Goal: Task Accomplishment & Management: Complete application form

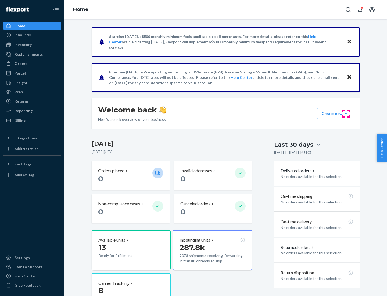
click at [347, 114] on button "Create new Create new inbound Create new order Create new product" at bounding box center [336, 113] width 36 height 11
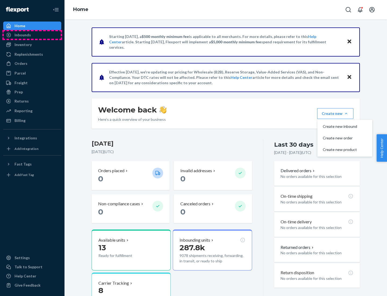
click at [32, 35] on div "Inbounds" at bounding box center [32, 35] width 57 height 8
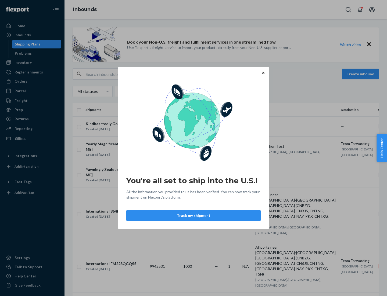
click at [32, 62] on div "You're all set to ship into the U.S.! All the information you provided to us ha…" at bounding box center [193, 148] width 387 height 296
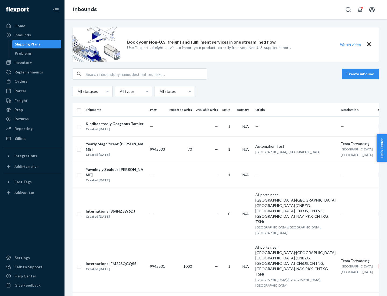
click at [226, 10] on div "Inbounds" at bounding box center [226, 9] width 323 height 19
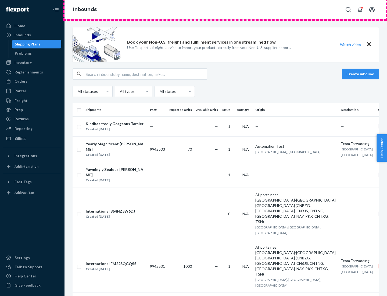
click at [226, 10] on div "Inbounds" at bounding box center [226, 9] width 323 height 19
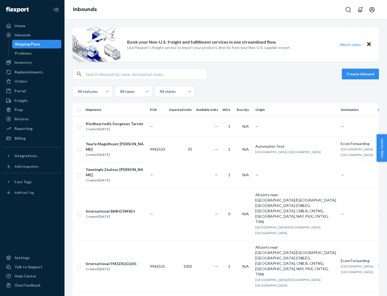
click at [226, 91] on div "All statuses All types All states" at bounding box center [226, 91] width 307 height 11
click at [27, 44] on div "Shipping Plans" at bounding box center [28, 43] width 26 height 5
click at [362, 74] on button "Create inbound" at bounding box center [360, 74] width 37 height 11
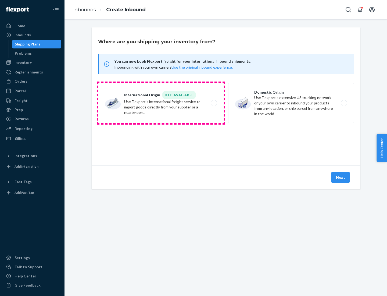
click at [161, 103] on label "International Origin DTC Available Use Flexport's international freight service…" at bounding box center [161, 103] width 126 height 40
click at [214, 103] on input "International Origin DTC Available Use Flexport's international freight service…" at bounding box center [215, 102] width 3 height 3
radio input "true"
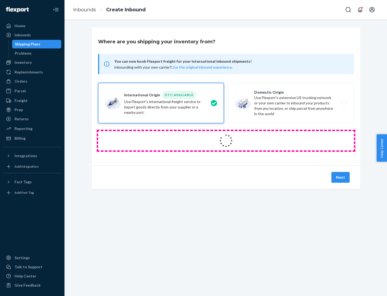
click at [226, 141] on icon at bounding box center [226, 140] width 15 height 15
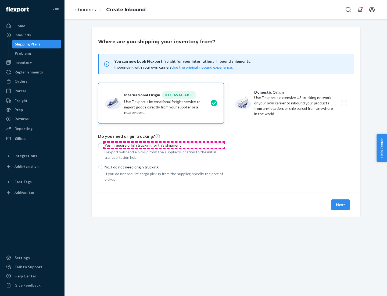
click at [164, 145] on p "Yes, I require origin trucking for this shipment" at bounding box center [164, 145] width 119 height 5
click at [103, 145] on input "Yes, I require origin trucking for this shipment" at bounding box center [100, 145] width 4 height 4
radio input "true"
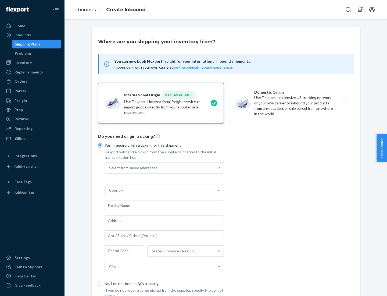
scroll to position [10, 0]
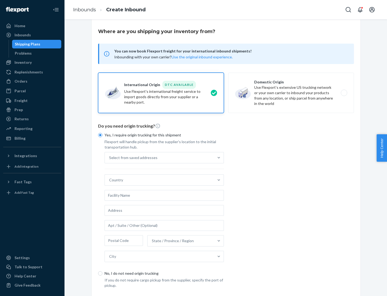
click at [160, 157] on div "Select from saved addresses" at bounding box center [159, 157] width 109 height 11
click at [110, 157] on input "Select from saved addresses" at bounding box center [109, 157] width 1 height 5
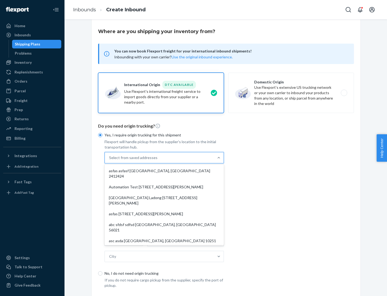
scroll to position [23, 0]
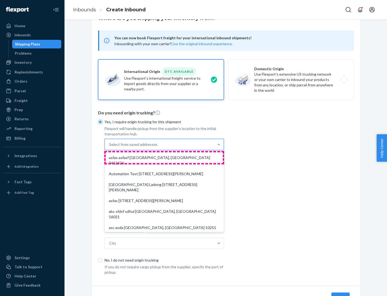
click at [164, 157] on div "asfas asfasf [GEOGRAPHIC_DATA], [GEOGRAPHIC_DATA] 2412424" at bounding box center [164, 160] width 117 height 16
click at [110, 147] on input "option asfas asfasf [GEOGRAPHIC_DATA], [GEOGRAPHIC_DATA] 2412424 focused, 1 of …" at bounding box center [109, 144] width 1 height 5
type input "asfas"
type input "asfasf"
type input "2412424"
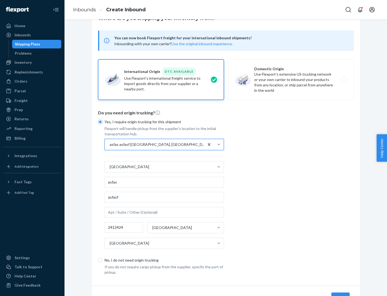
scroll to position [50, 0]
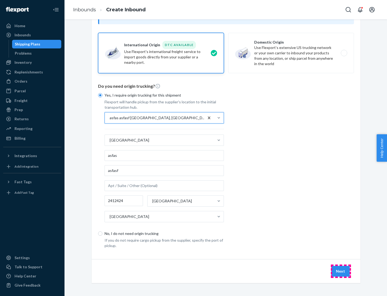
click at [341, 271] on button "Next" at bounding box center [341, 271] width 18 height 11
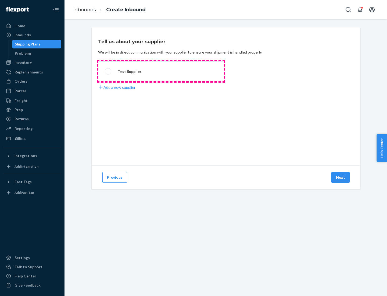
click at [161, 71] on label "Test Supplier" at bounding box center [161, 71] width 126 height 20
click at [108, 71] on input "Test Supplier" at bounding box center [106, 71] width 3 height 3
radio input "true"
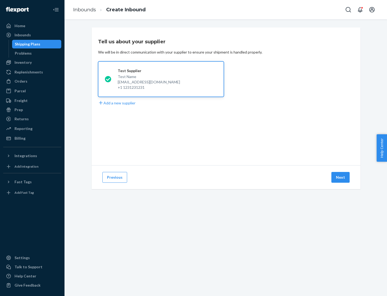
click at [341, 177] on button "Next" at bounding box center [341, 177] width 18 height 11
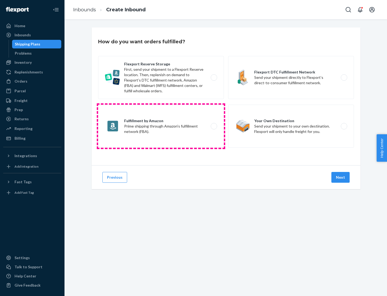
click at [161, 126] on label "Fulfillment by Amazon Prime shipping through Amazon’s fulfillment network (FBA)." at bounding box center [161, 126] width 126 height 43
click at [214, 126] on input "Fulfillment by Amazon Prime shipping through Amazon’s fulfillment network (FBA)." at bounding box center [215, 126] width 3 height 3
radio input "true"
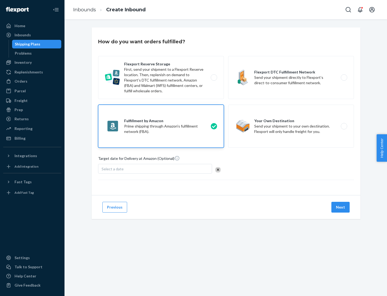
click at [341, 207] on button "Next" at bounding box center [341, 207] width 18 height 11
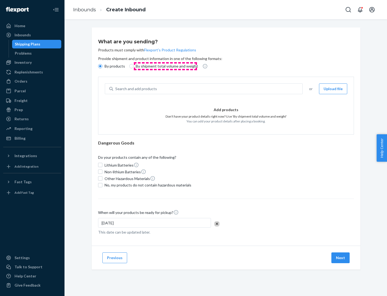
click at [165, 66] on p "By shipment total volume and weight" at bounding box center [167, 66] width 62 height 5
click at [134, 66] on input "By shipment total volume and weight" at bounding box center [131, 66] width 4 height 4
radio input "true"
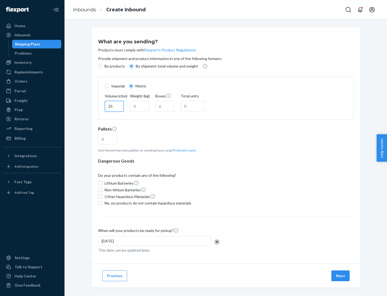
type input "25"
type input "100"
type input "50"
type input "500"
click at [184, 150] on button "Estimate count" at bounding box center [185, 150] width 22 height 5
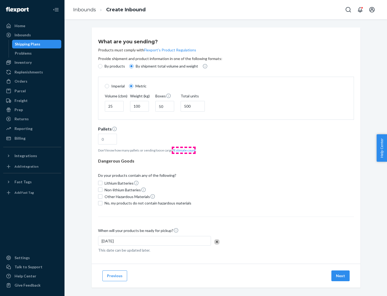
type input "16"
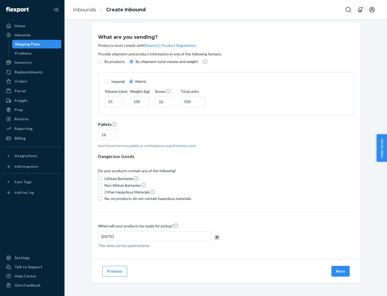
click at [147, 198] on span "No, my products do not contain hazardous materials" at bounding box center [148, 198] width 87 height 5
click at [103, 198] on input "No, my products do not contain hazardous materials" at bounding box center [100, 198] width 4 height 4
checkbox input "true"
click at [341, 271] on button "Next" at bounding box center [341, 271] width 18 height 11
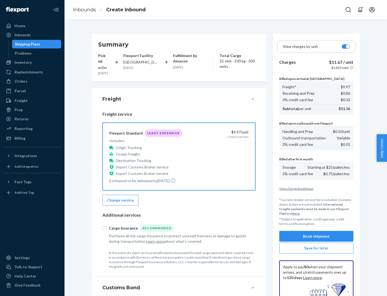
scroll to position [79, 0]
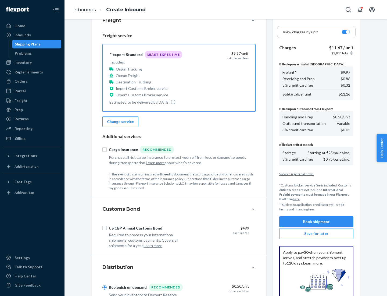
click at [317, 222] on button "Book shipment" at bounding box center [317, 221] width 74 height 11
